Goal: Browse casually: Explore the website without a specific task or goal

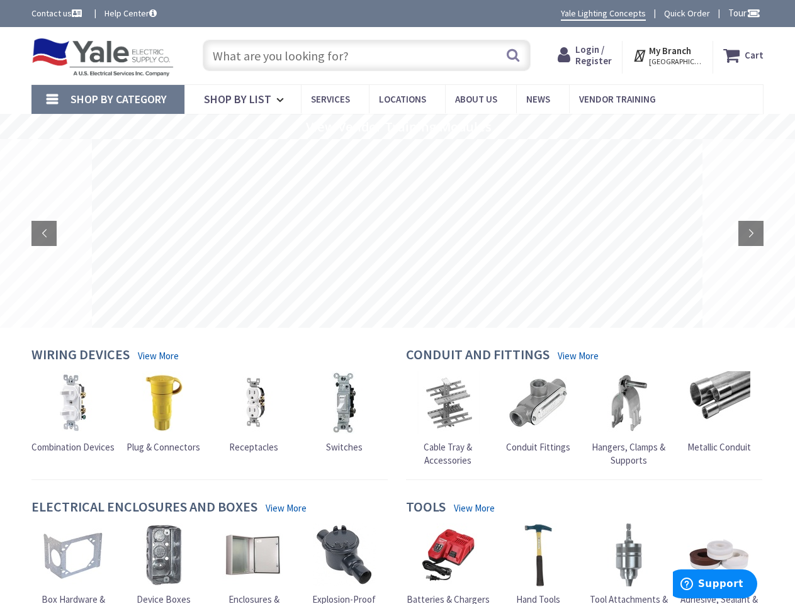
click at [397, 302] on rs-layer at bounding box center [397, 233] width 611 height 189
click at [742, 13] on span "Tour" at bounding box center [744, 13] width 32 height 12
click at [753, 13] on div at bounding box center [397, 302] width 795 height 604
click at [668, 55] on strong "My Branch" at bounding box center [670, 51] width 42 height 12
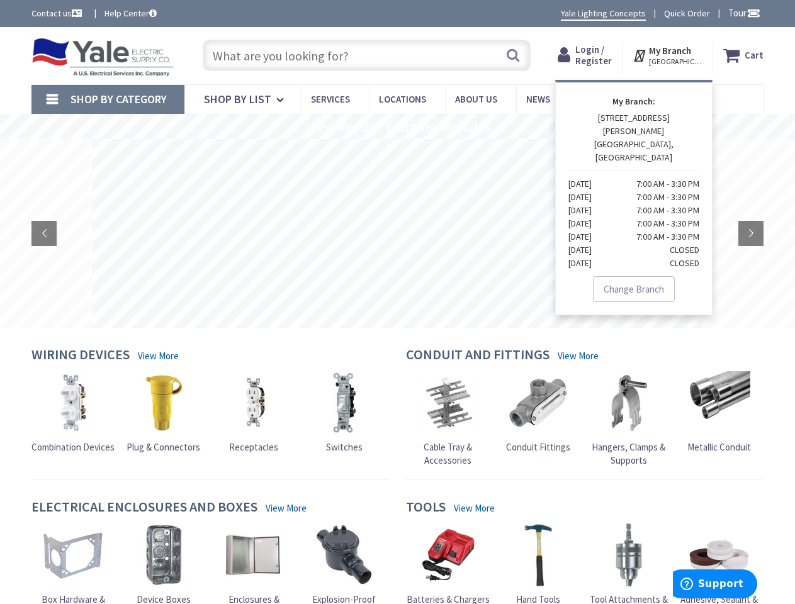
click at [108, 99] on span "Shop By Category" at bounding box center [118, 99] width 96 height 14
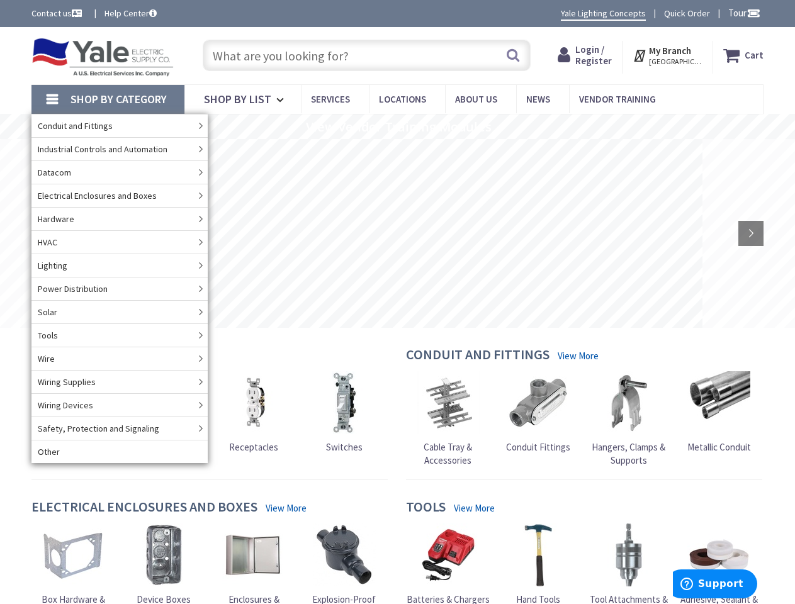
click at [397, 127] on rs-slide "View Vendor Training Modules" at bounding box center [397, 126] width 795 height 25
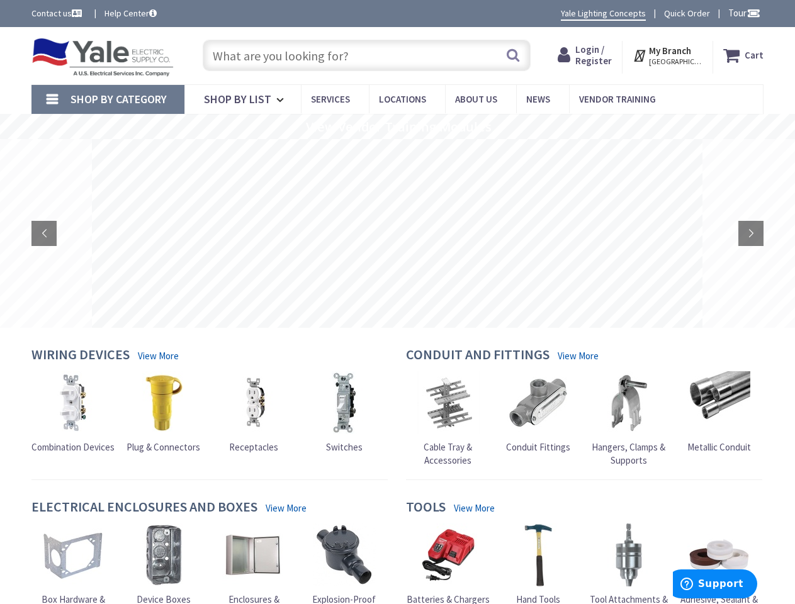
click at [397, 234] on rs-layer at bounding box center [397, 233] width 611 height 189
click at [44, 234] on rs-arrow at bounding box center [43, 233] width 25 height 25
click at [751, 234] on rs-arrow at bounding box center [750, 233] width 25 height 25
